Goal: Information Seeking & Learning: Compare options

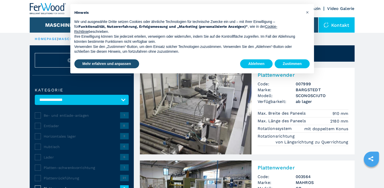
click at [179, 110] on img at bounding box center [196, 111] width 112 height 86
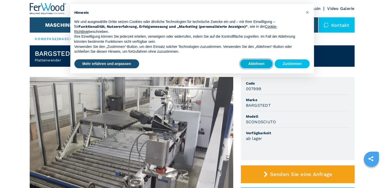
click at [255, 64] on button "Ablehnen" at bounding box center [256, 63] width 33 height 9
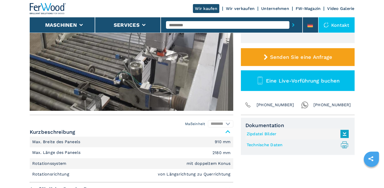
scroll to position [127, 0]
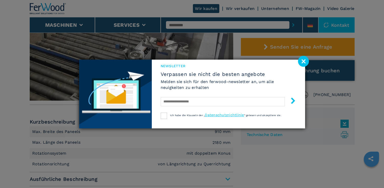
click at [303, 60] on image at bounding box center [303, 61] width 11 height 11
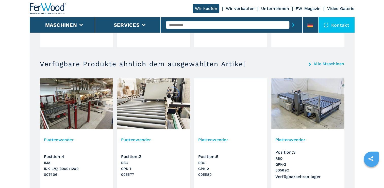
scroll to position [469, 0]
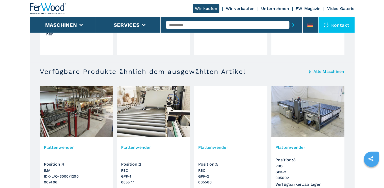
click at [315, 115] on img at bounding box center [308, 111] width 73 height 51
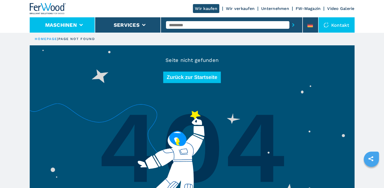
click at [80, 24] on icon at bounding box center [81, 25] width 4 height 2
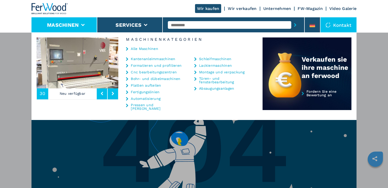
click at [155, 78] on link "Bohr- und dübelmaschinen" at bounding box center [156, 79] width 50 height 4
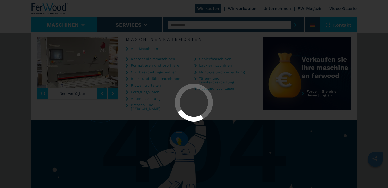
select select "**********"
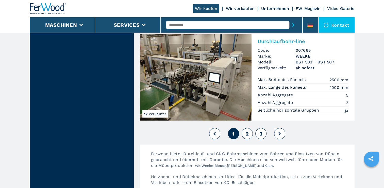
scroll to position [1220, 0]
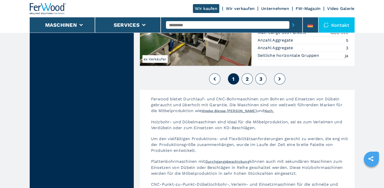
click at [247, 76] on span "2" at bounding box center [247, 79] width 3 height 6
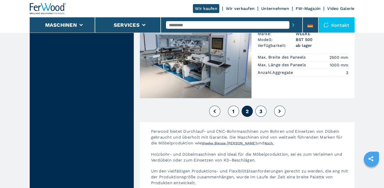
scroll to position [1194, 0]
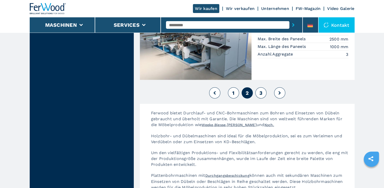
click at [261, 90] on span "3" at bounding box center [260, 93] width 3 height 6
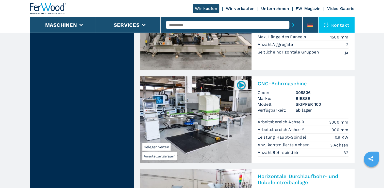
scroll to position [1042, 0]
